Goal: Book appointment/travel/reservation

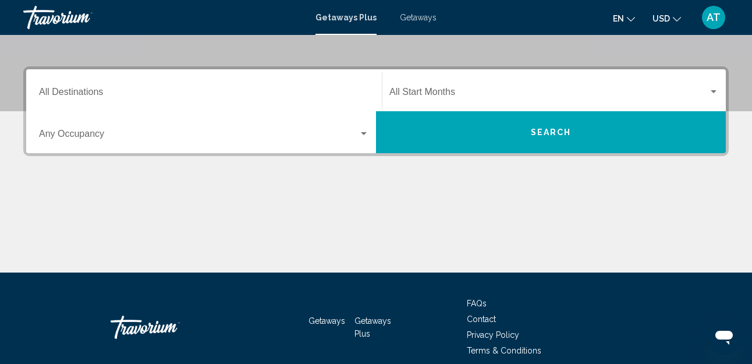
scroll to position [239, 0]
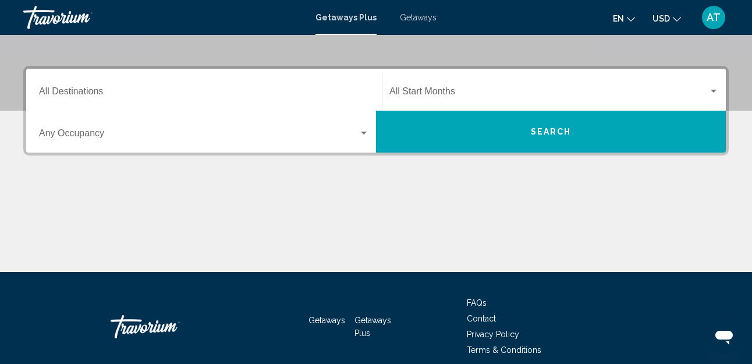
click at [206, 128] on div "Occupancy Any Occupancy" at bounding box center [204, 132] width 330 height 37
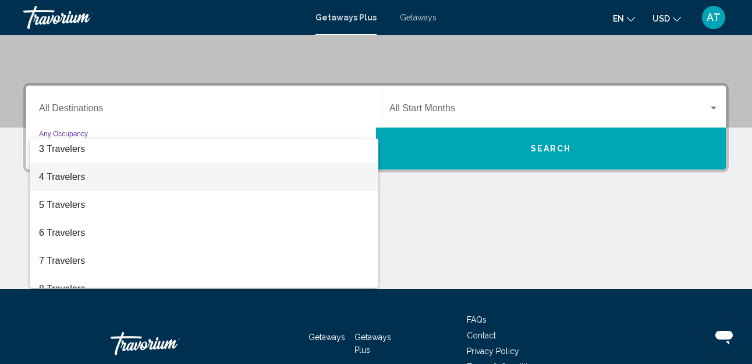
scroll to position [60, 0]
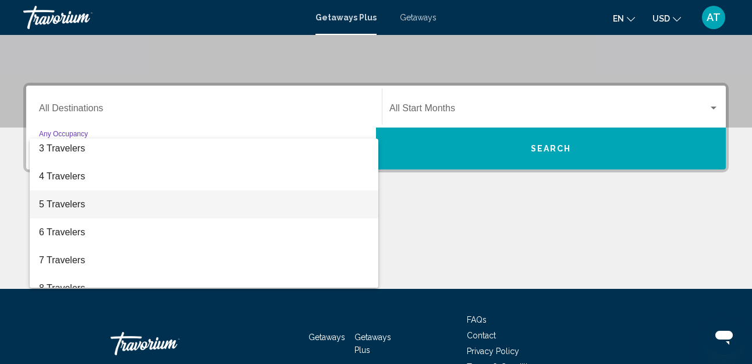
click at [132, 204] on span "5 Travelers" at bounding box center [204, 204] width 330 height 28
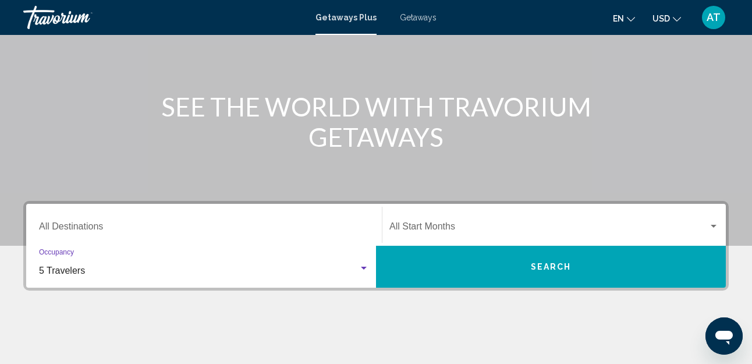
scroll to position [89, 0]
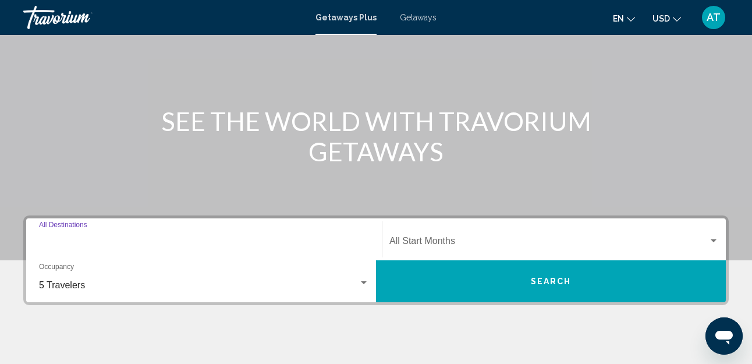
click at [249, 242] on input "Destination All Destinations" at bounding box center [204, 243] width 330 height 10
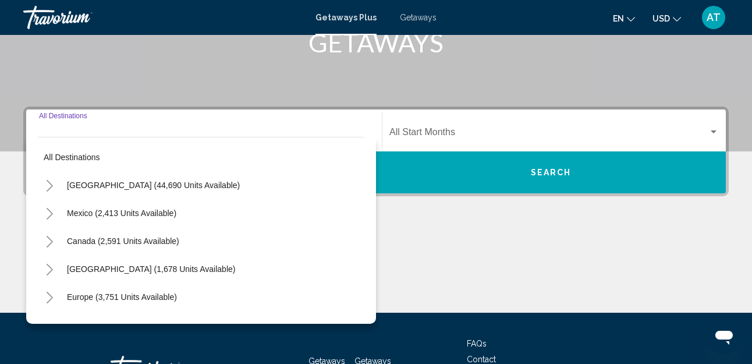
scroll to position [267, 0]
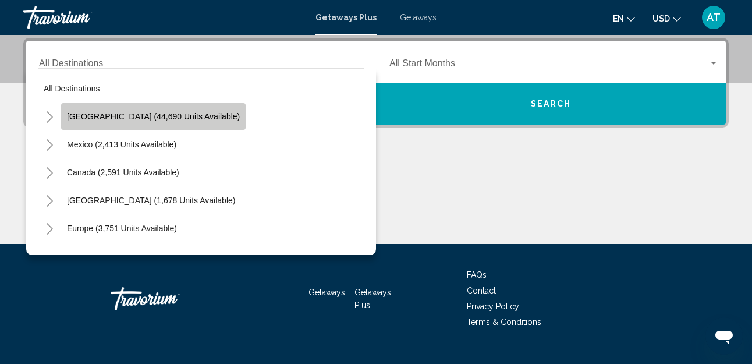
click at [178, 124] on button "[GEOGRAPHIC_DATA] (44,690 units available)" at bounding box center [153, 116] width 185 height 27
type input "**********"
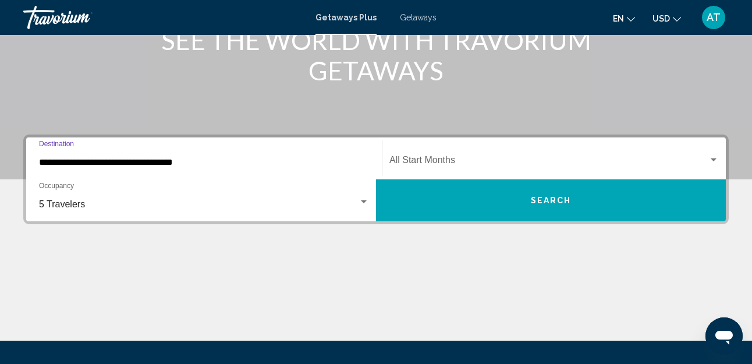
click at [540, 161] on span "Search widget" at bounding box center [549, 162] width 319 height 10
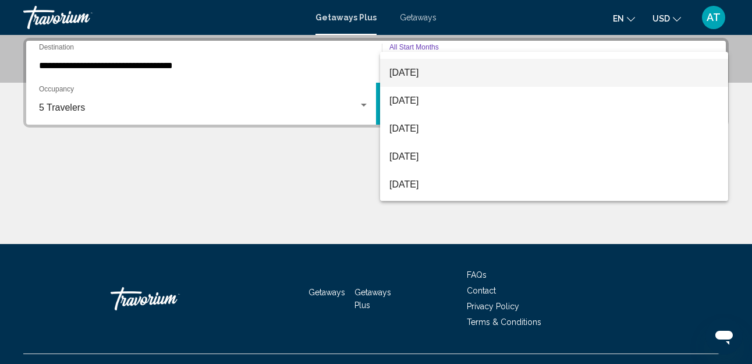
scroll to position [77, 0]
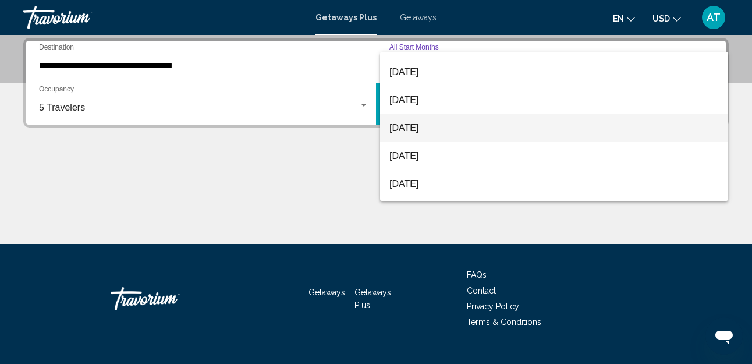
click at [482, 130] on span "[DATE]" at bounding box center [555, 128] width 330 height 28
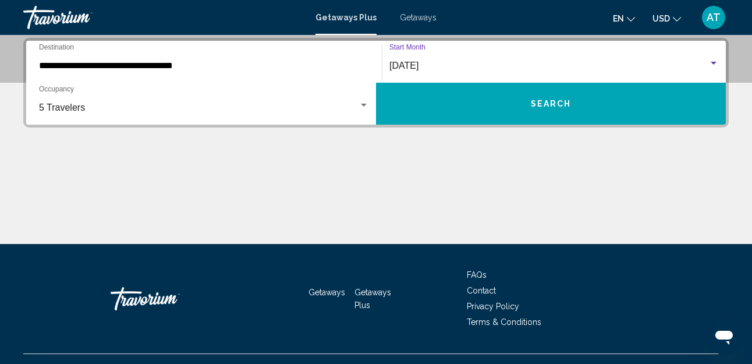
click at [543, 111] on button "Search" at bounding box center [551, 104] width 350 height 42
